Goal: Check status: Check status

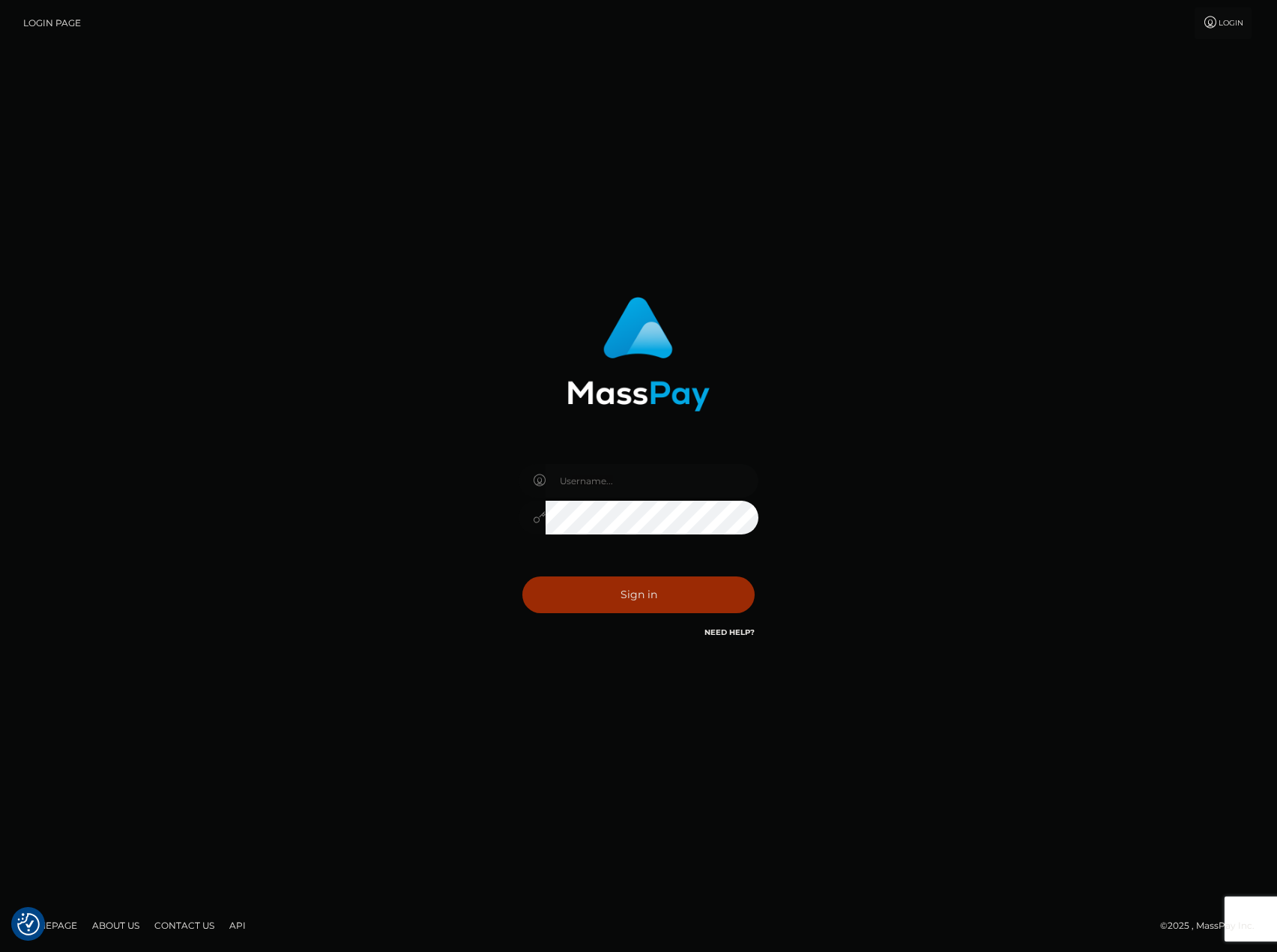
type input "[PERSON_NAME][DOMAIN_NAME]"
click at [642, 587] on button "Sign in" at bounding box center [638, 594] width 232 height 36
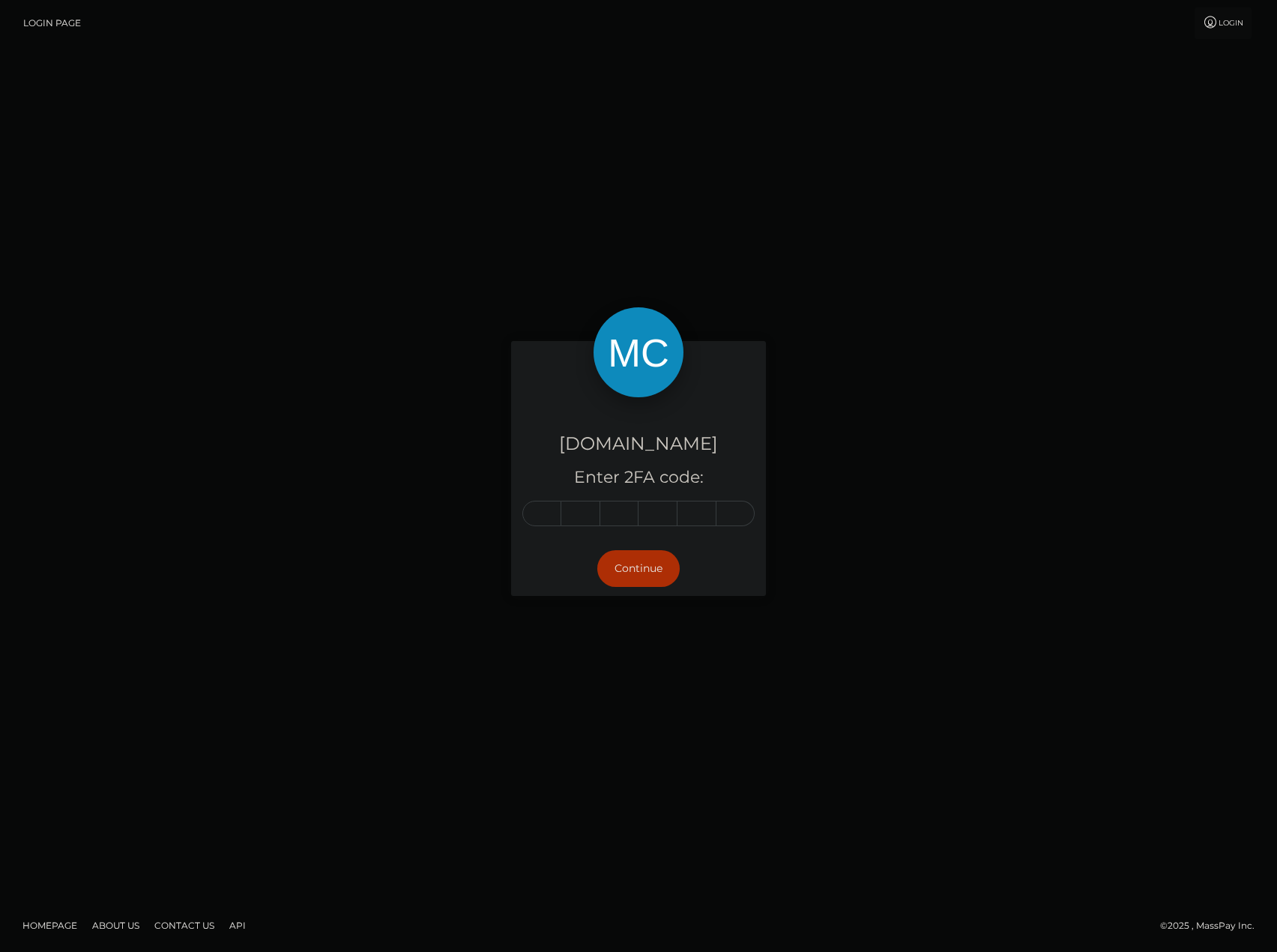
click at [547, 520] on input "text" at bounding box center [542, 513] width 39 height 26
type input "0"
type input "4"
type input "0"
type input "7"
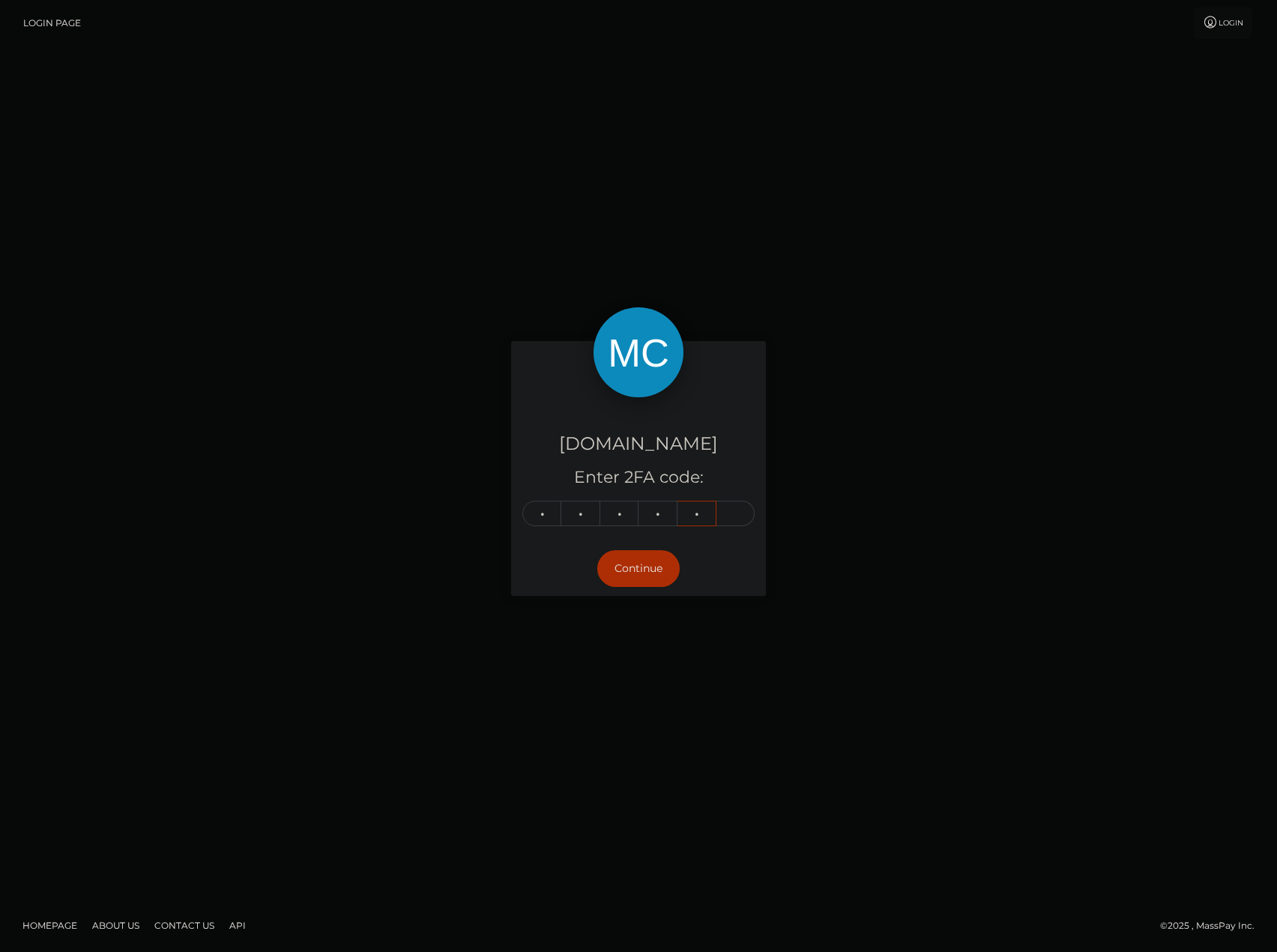
type input "9"
type input "5"
click at [627, 561] on button "Continue" at bounding box center [638, 568] width 83 height 36
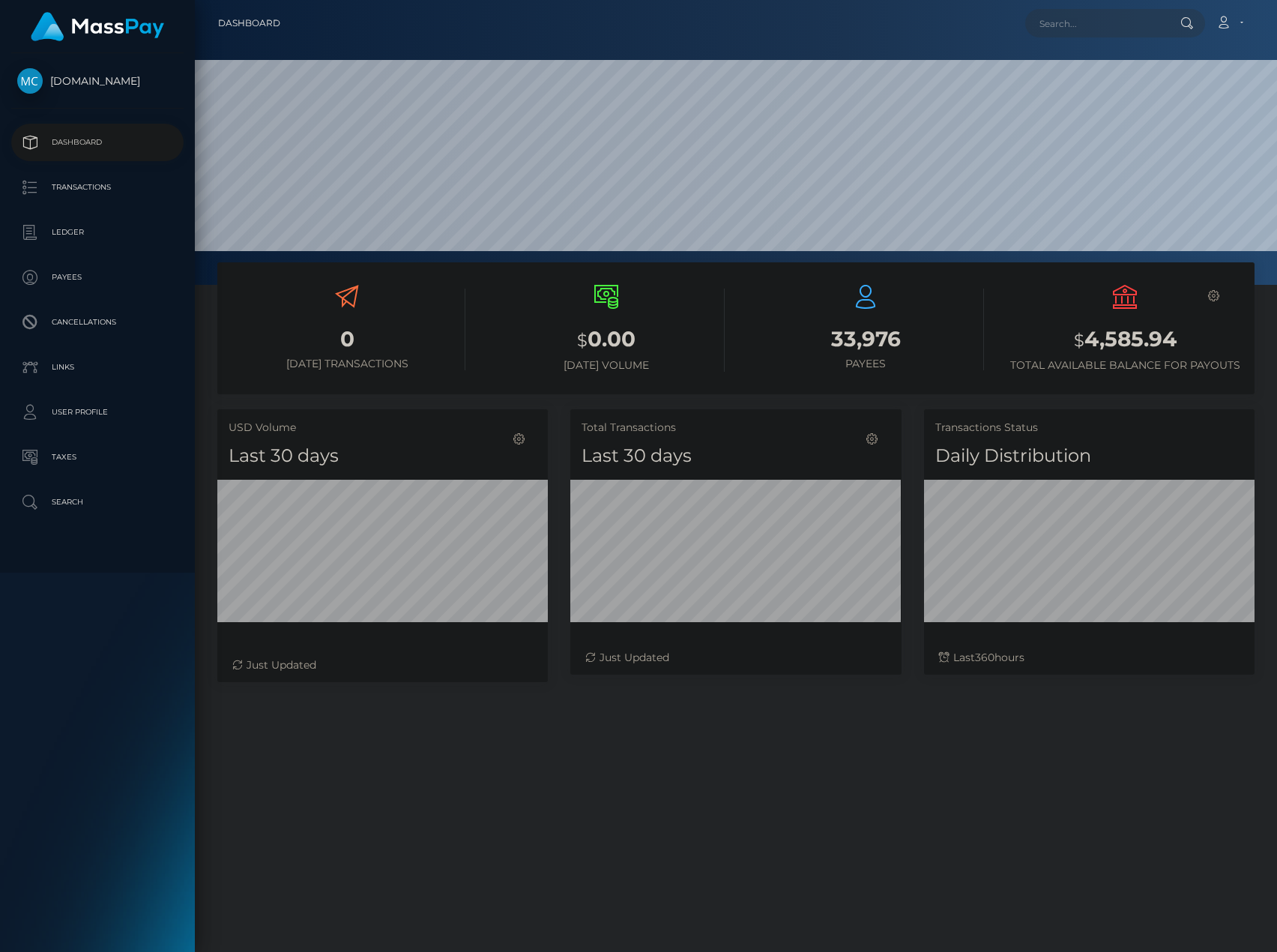
scroll to position [266, 331]
drag, startPoint x: 1182, startPoint y: 343, endPoint x: 1079, endPoint y: 345, distance: 103.0
click at [1079, 345] on h3 "$ 4,585.94" at bounding box center [1125, 340] width 237 height 31
copy h3 "$ 4,585.94"
